Goal: Navigation & Orientation: Find specific page/section

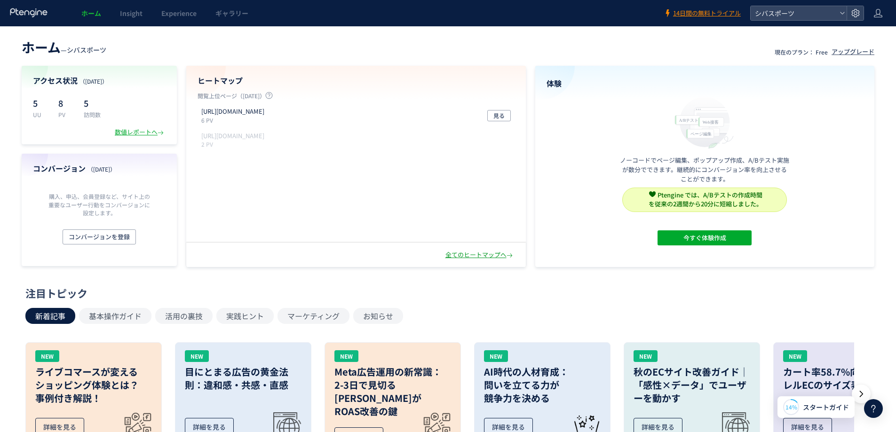
click at [491, 258] on div "全てのヒートマップへ" at bounding box center [479, 255] width 69 height 9
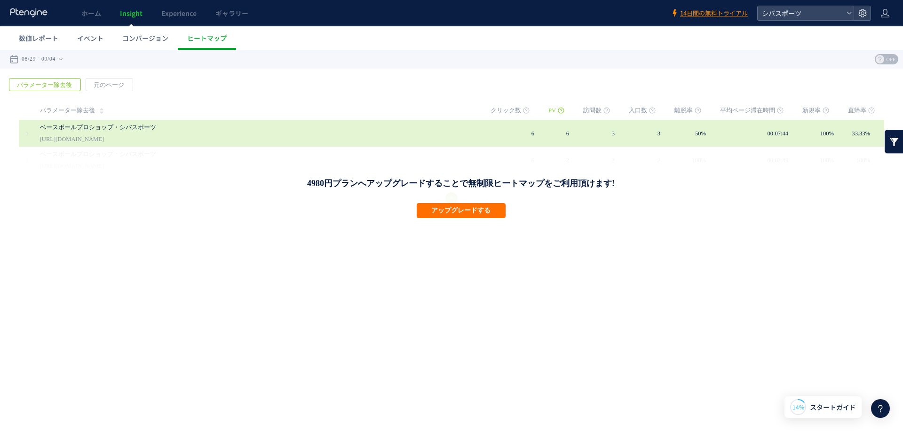
click at [68, 126] on link "ベースボールプロショップ・シバスポーツ" at bounding box center [256, 127] width 432 height 11
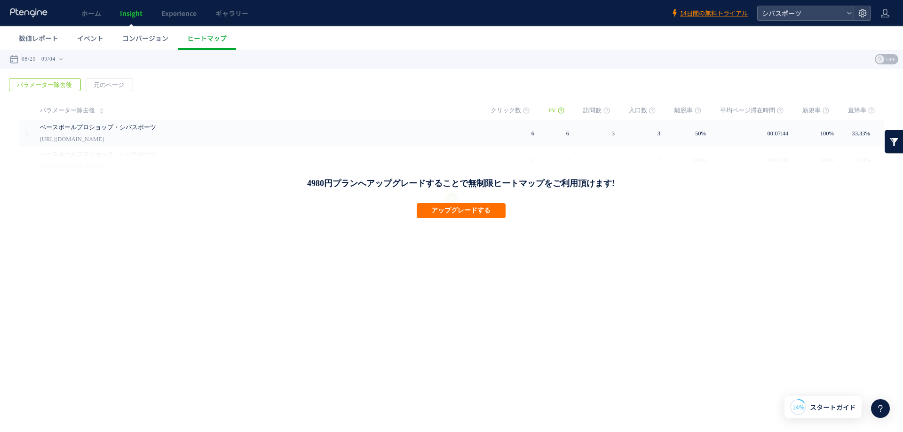
click at [32, 10] on icon at bounding box center [28, 12] width 39 height 9
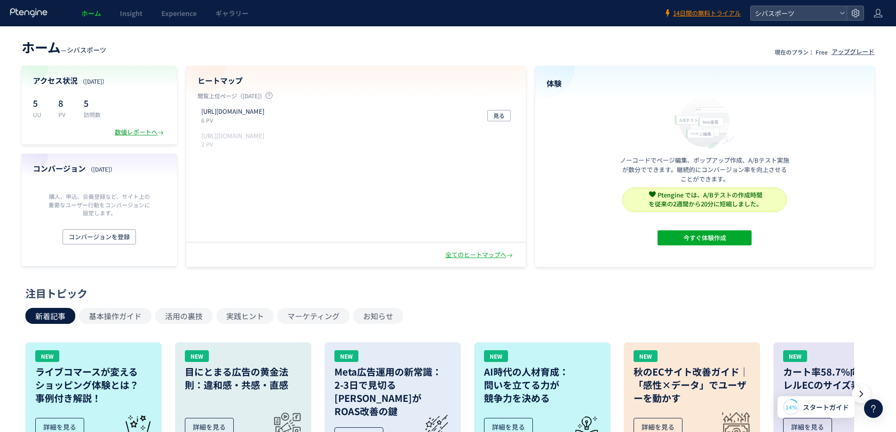
click at [143, 132] on div "数値レポートへ" at bounding box center [140, 132] width 51 height 9
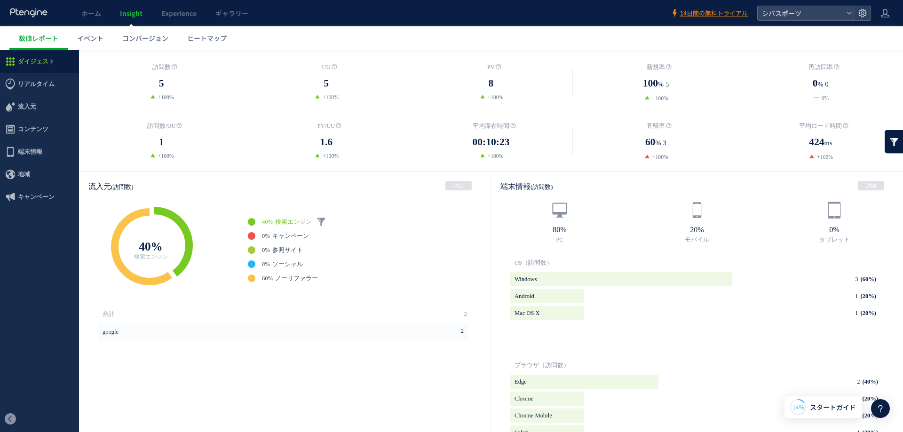
scroll to position [405, 0]
